Goal: Transaction & Acquisition: Purchase product/service

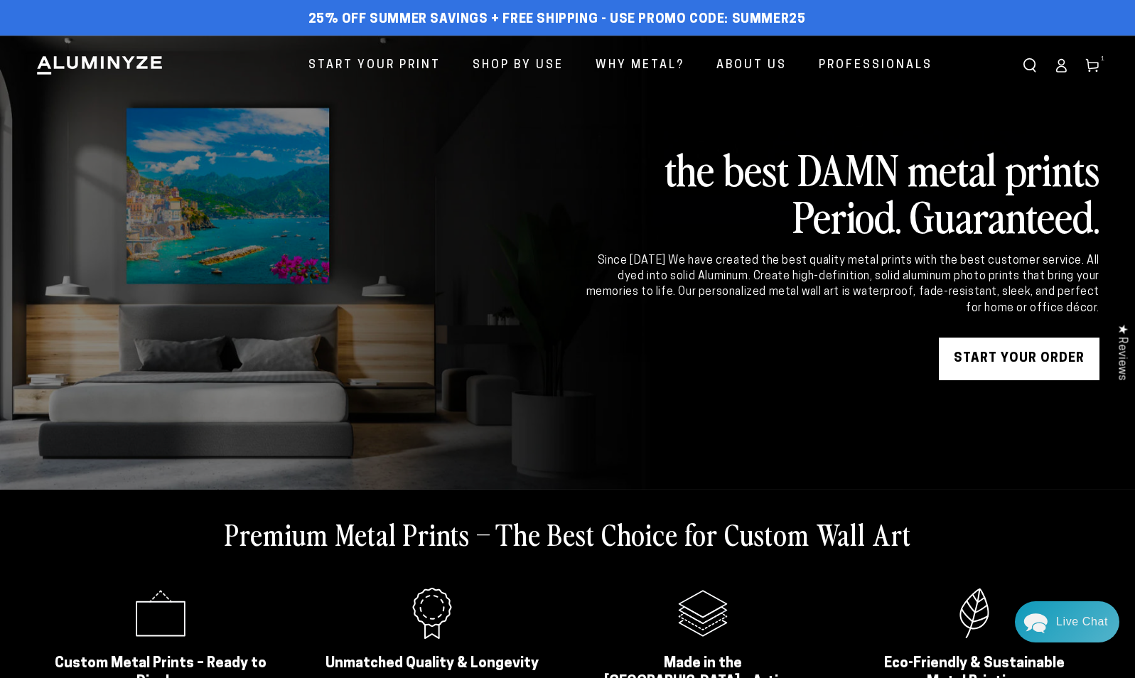
click at [1060, 68] on icon at bounding box center [1061, 65] width 14 height 14
click at [1005, 371] on link "START YOUR Order" at bounding box center [1019, 359] width 161 height 43
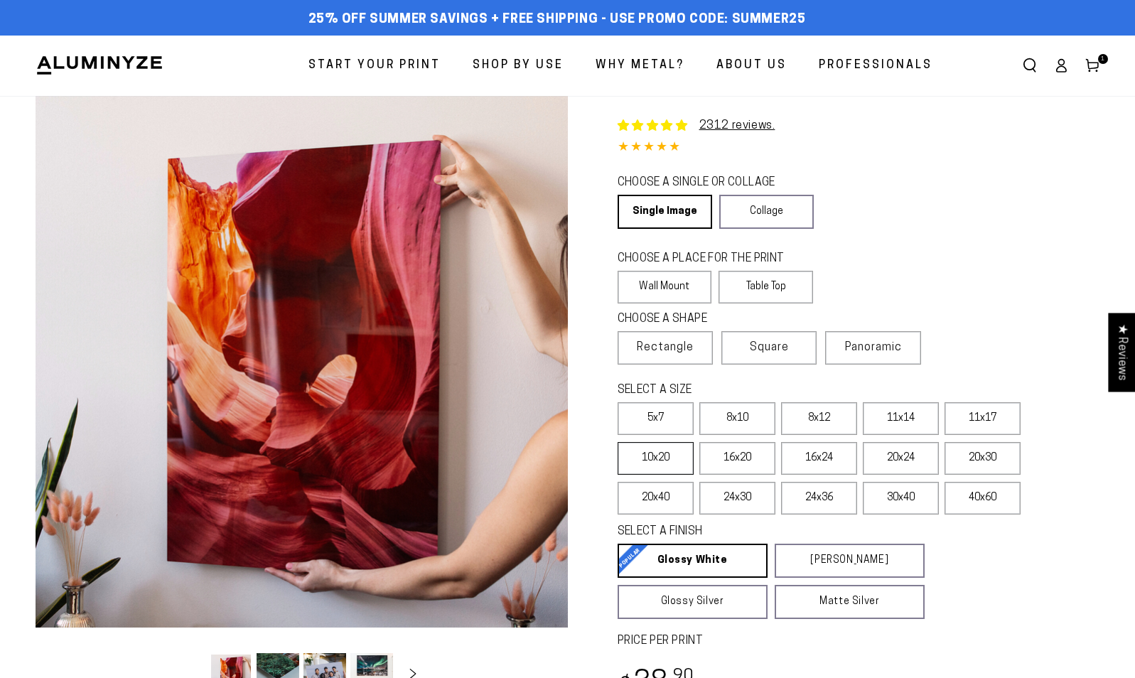
select select "**********"
click at [827, 500] on label "24x36" at bounding box center [819, 498] width 76 height 33
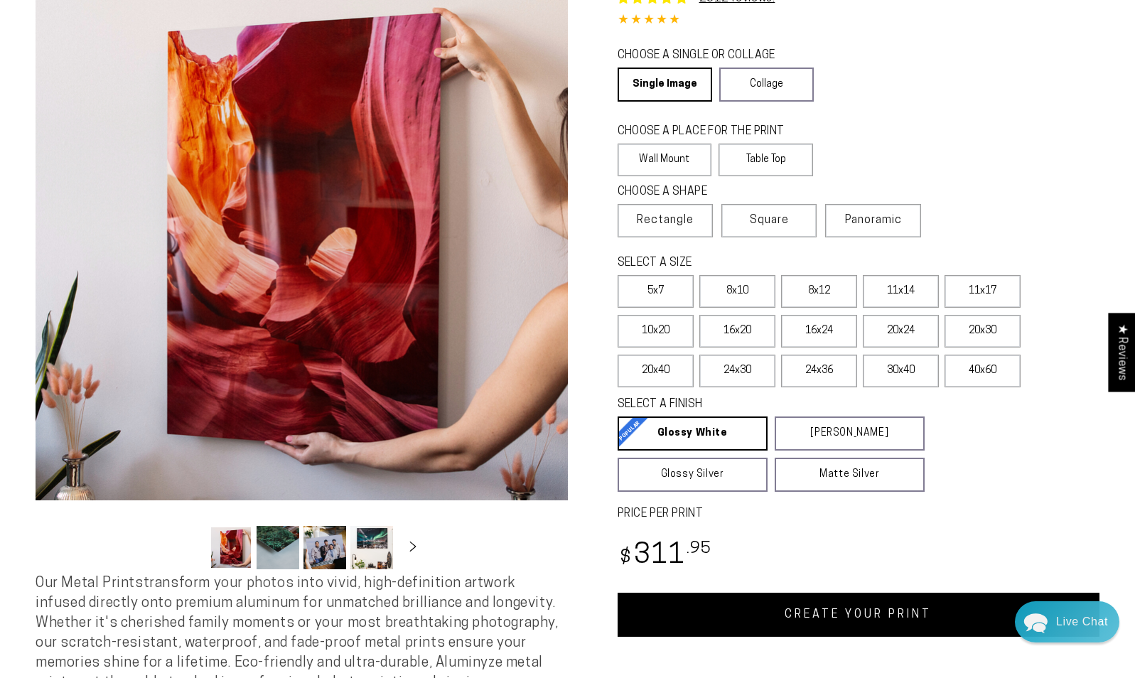
scroll to position [213, 0]
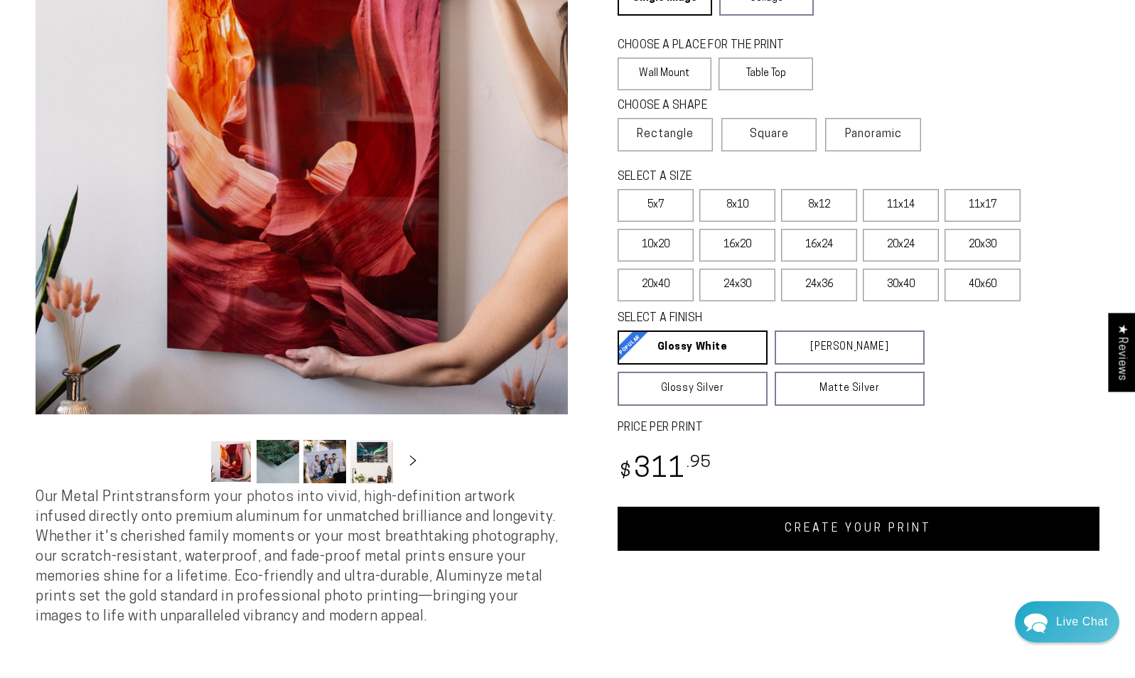
click at [820, 531] on link "CREATE YOUR PRINT" at bounding box center [859, 529] width 483 height 44
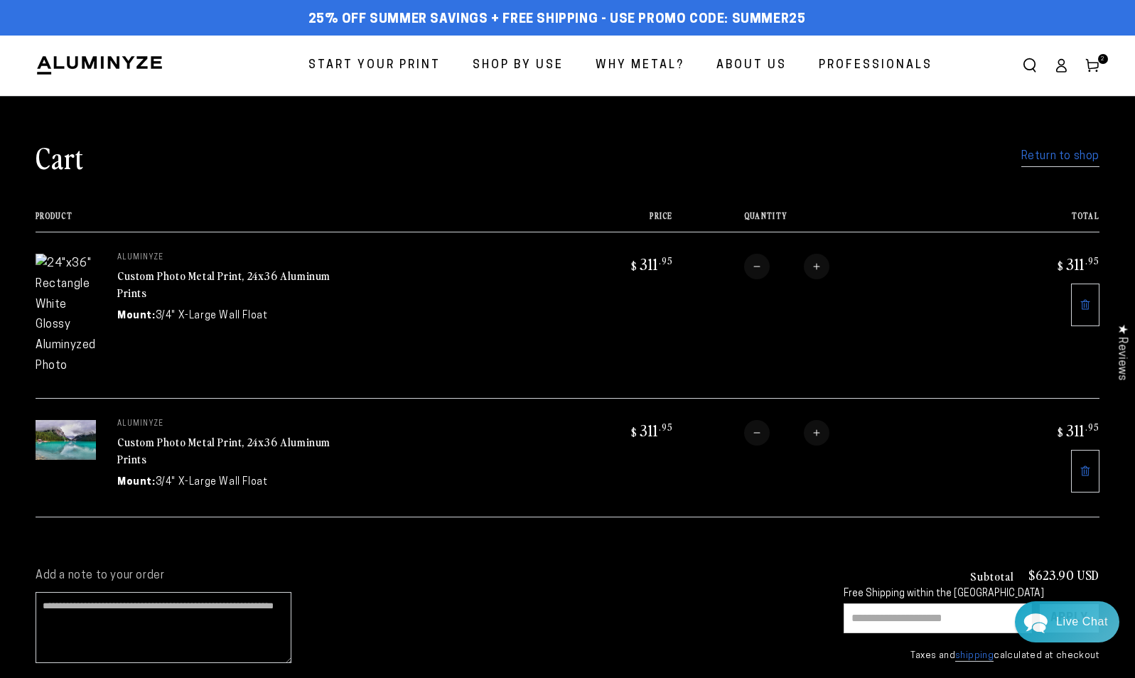
click at [1085, 301] on icon at bounding box center [1085, 304] width 11 height 11
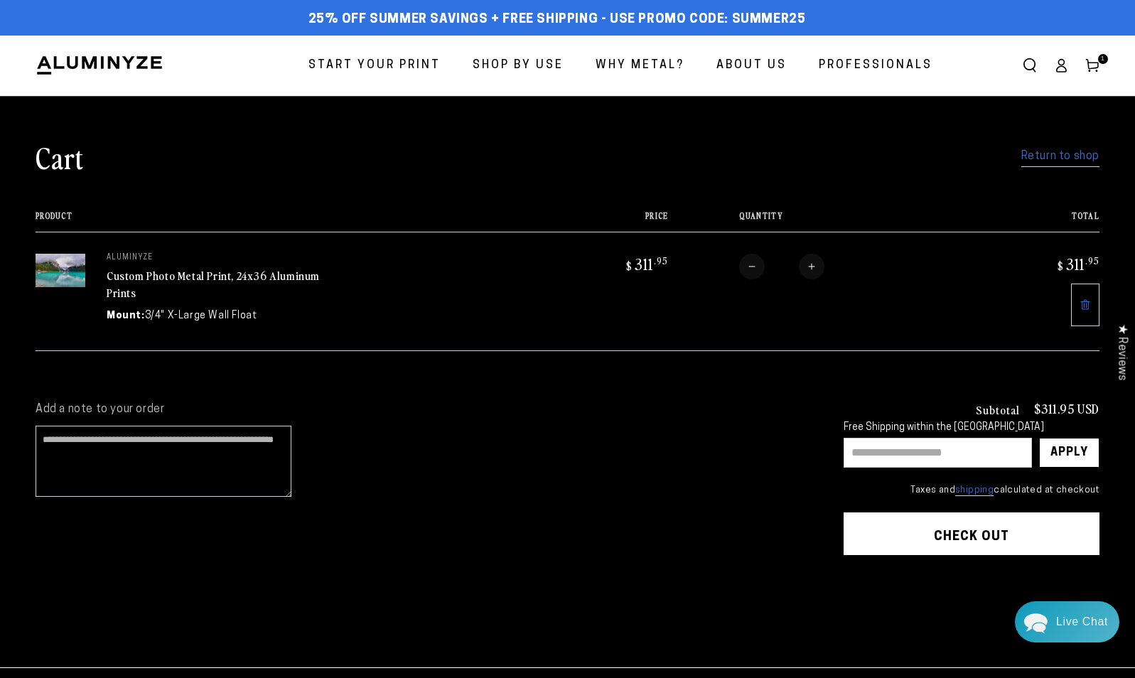
click at [328, 424] on cart-note "Add a note to your order" at bounding box center [426, 453] width 780 height 102
click at [952, 447] on input "text" at bounding box center [938, 453] width 188 height 30
type input "*****"
click at [1076, 451] on div "Apply" at bounding box center [1069, 452] width 38 height 28
